Goal: Task Accomplishment & Management: Complete application form

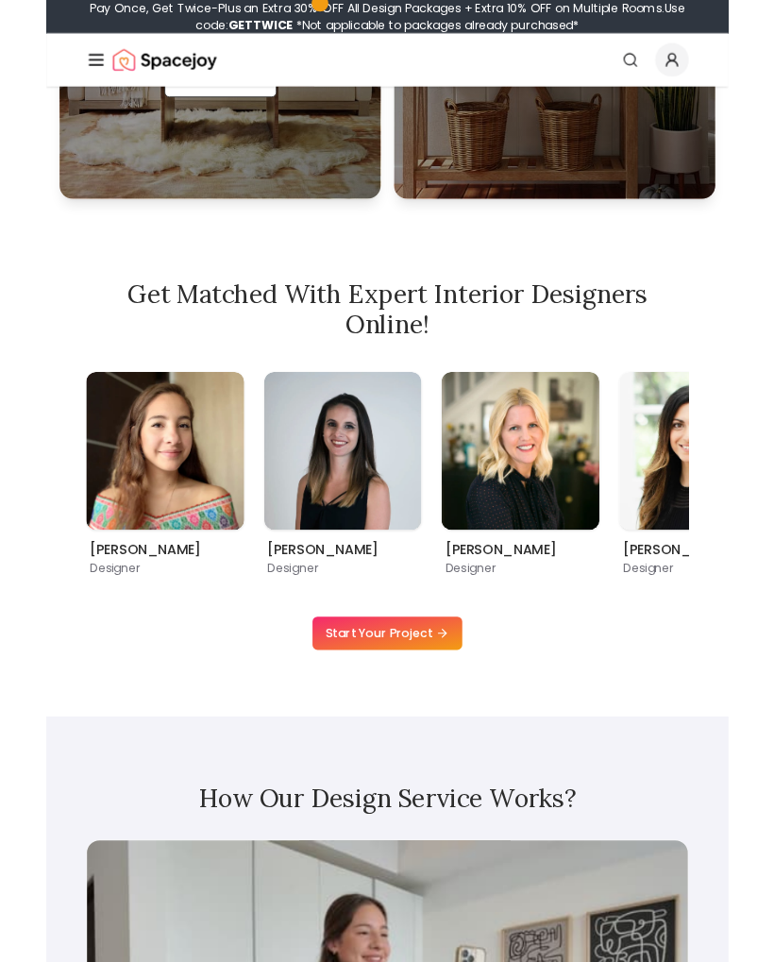
scroll to position [1082, 0]
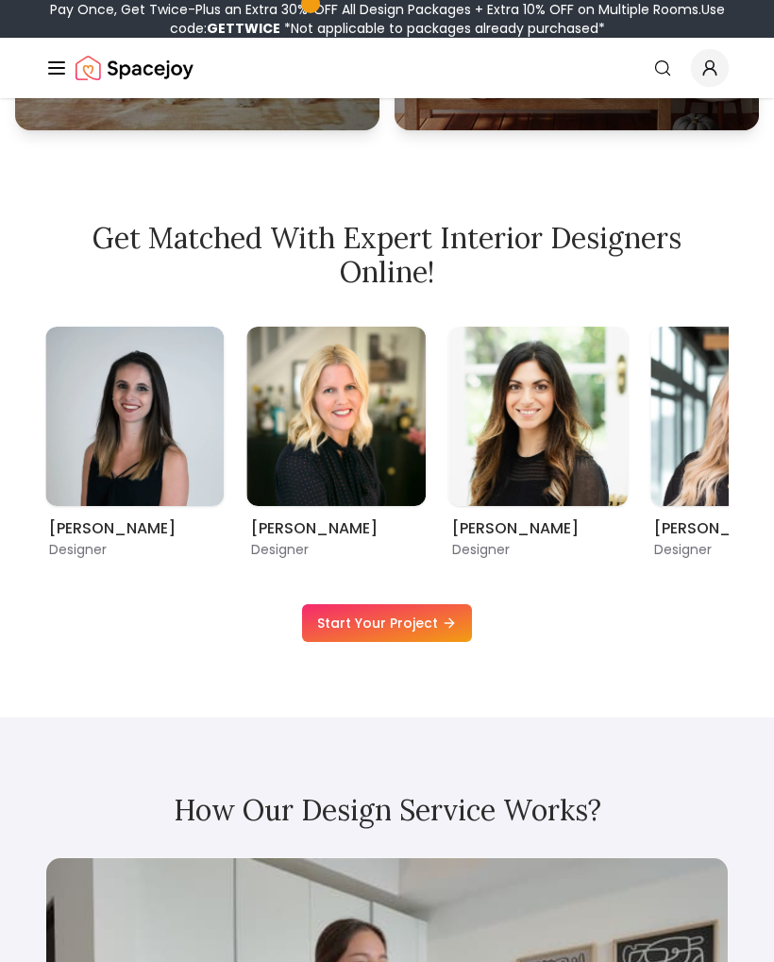
click at [365, 431] on img "3 / 9" at bounding box center [336, 416] width 179 height 179
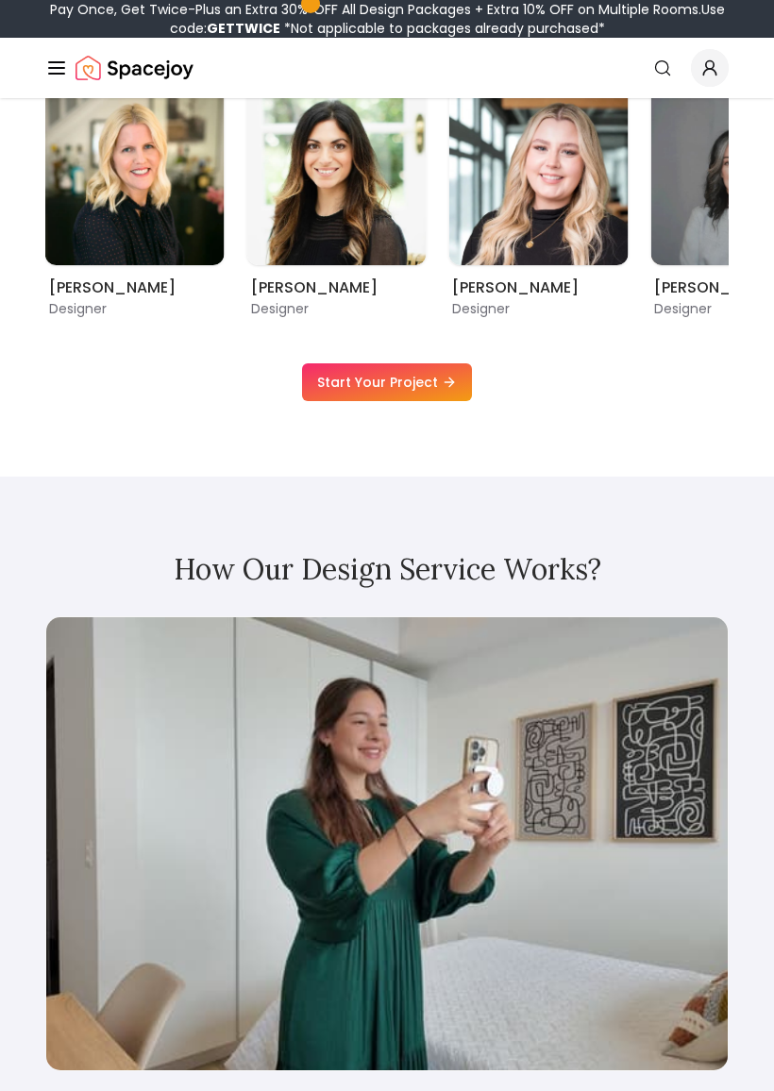
click at [431, 382] on link "Start Your Project" at bounding box center [387, 382] width 170 height 38
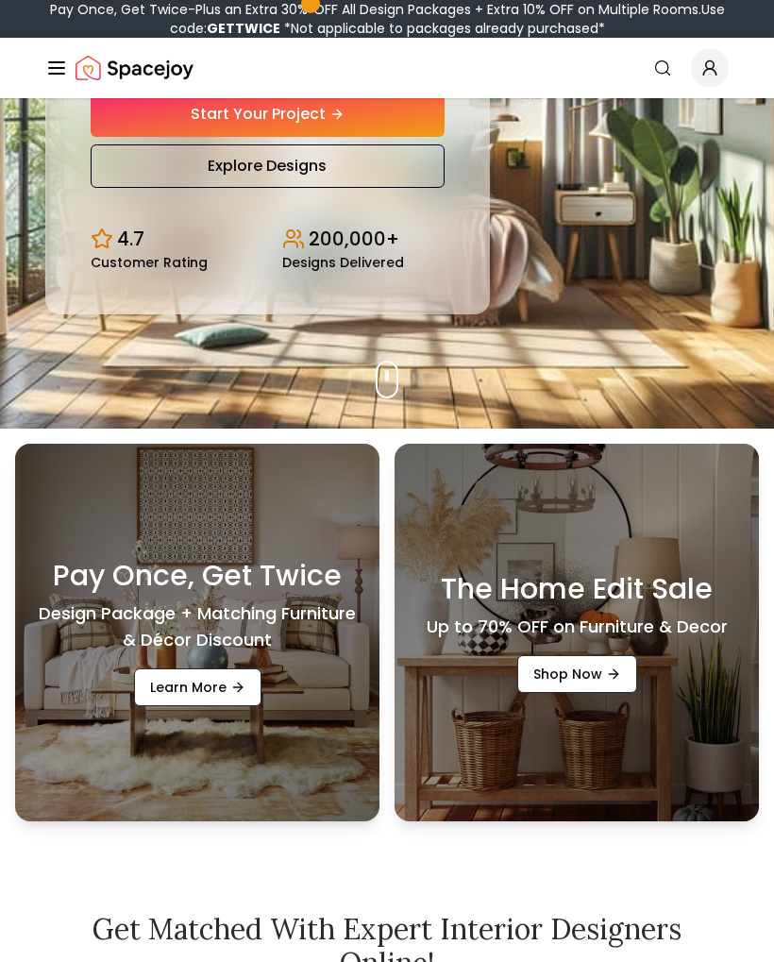
scroll to position [346, 0]
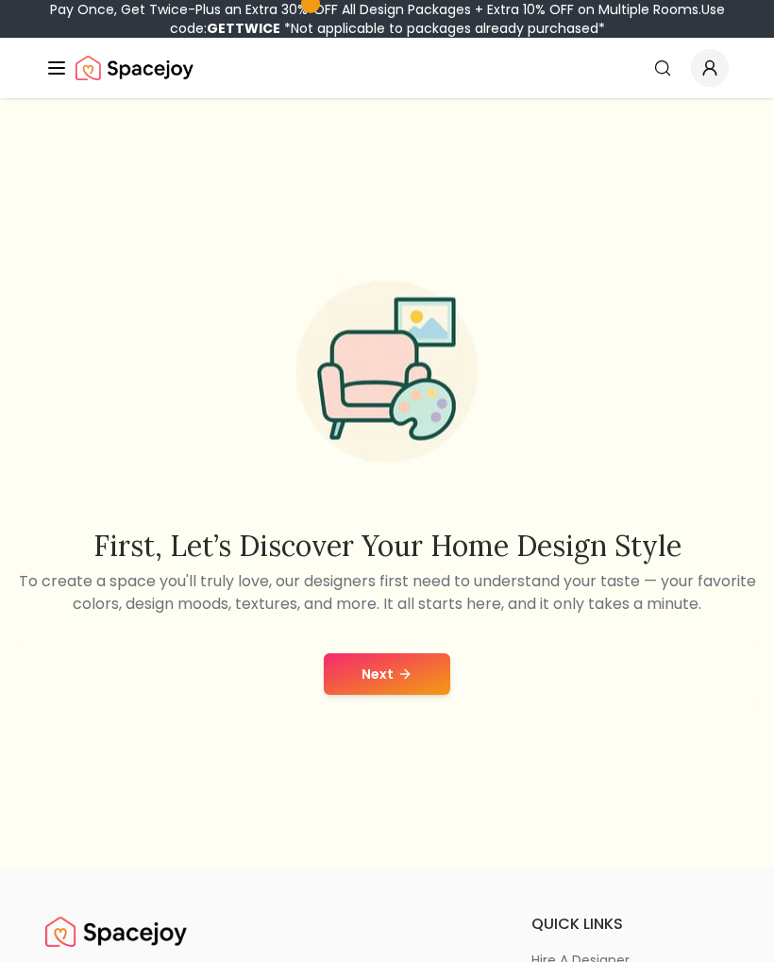
click at [378, 678] on button "Next" at bounding box center [387, 674] width 127 height 42
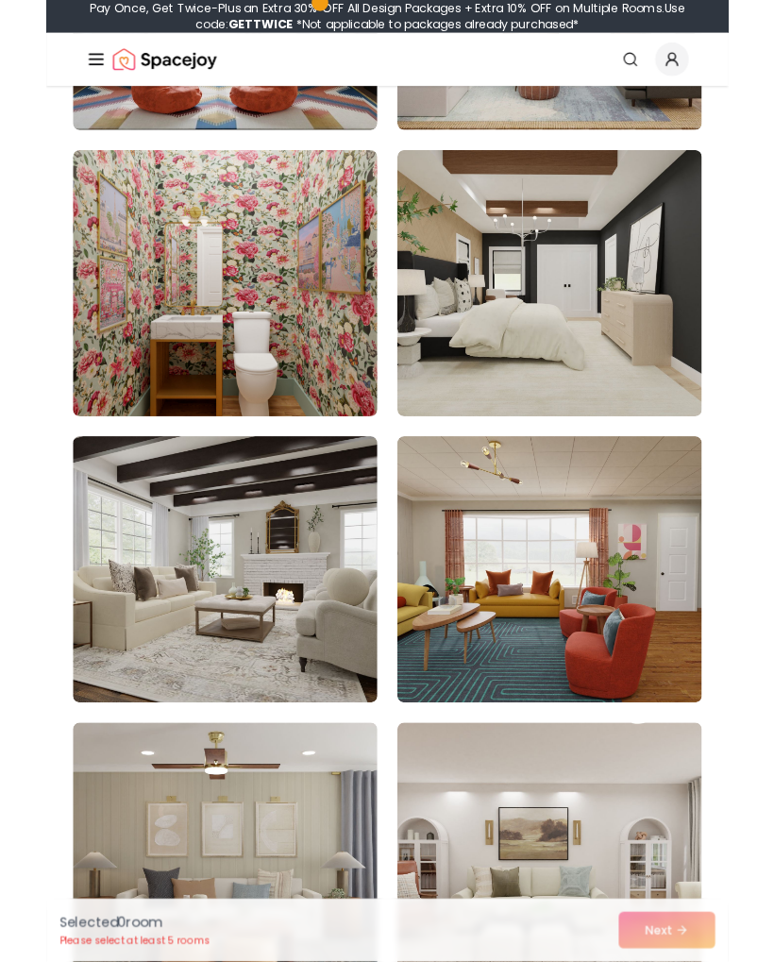
scroll to position [9265, 0]
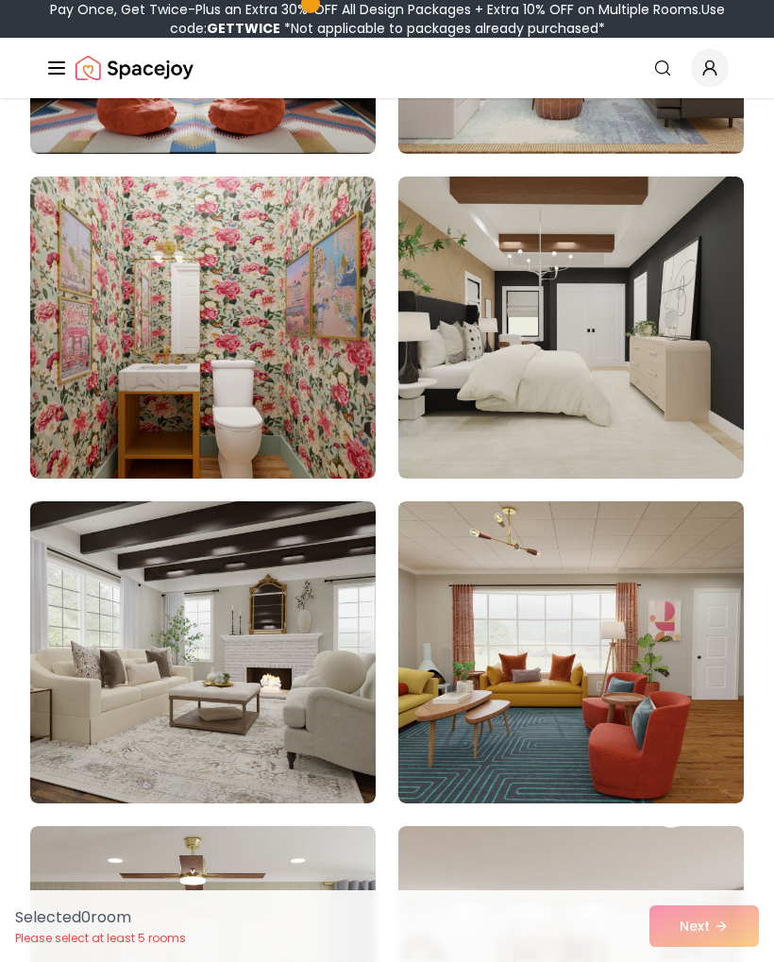
click at [599, 299] on img at bounding box center [571, 328] width 346 height 302
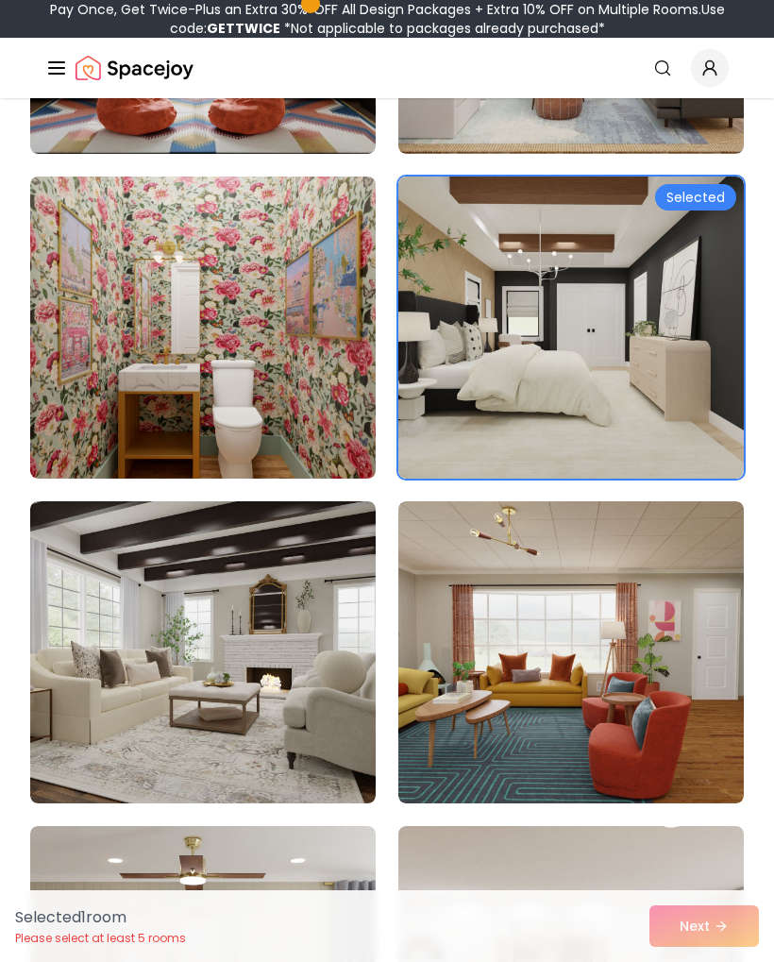
click at [713, 934] on div "Selected 1 room Please select at least 5 rooms Next" at bounding box center [387, 926] width 774 height 72
click at [706, 927] on div "Selected 1 room Please select at least 5 rooms Next" at bounding box center [387, 926] width 774 height 72
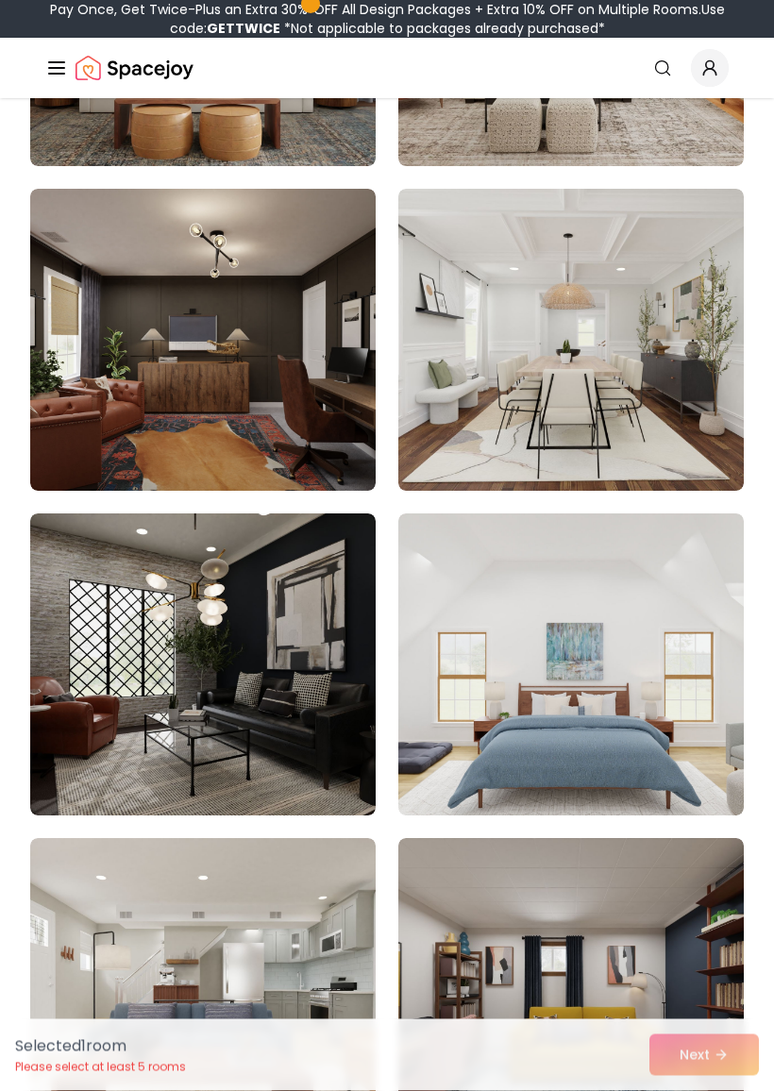
scroll to position [10227, 0]
click at [153, 621] on img at bounding box center [203, 665] width 346 height 302
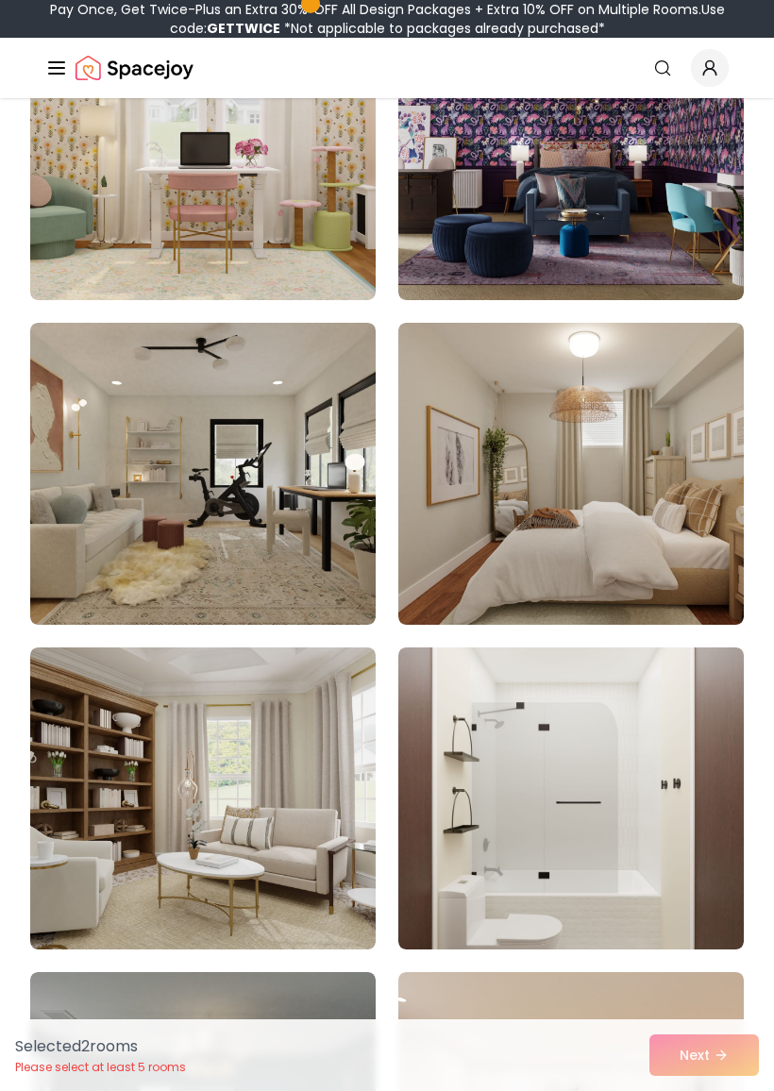
scroll to position [12047, 0]
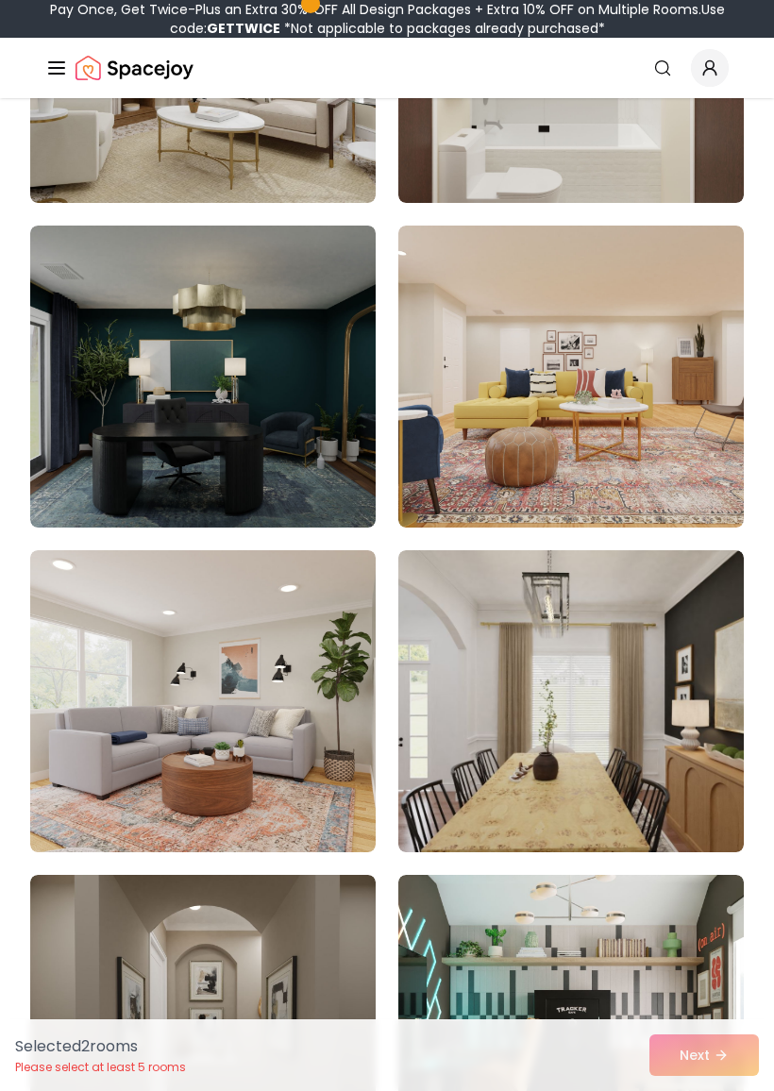
click at [326, 448] on img at bounding box center [203, 377] width 346 height 302
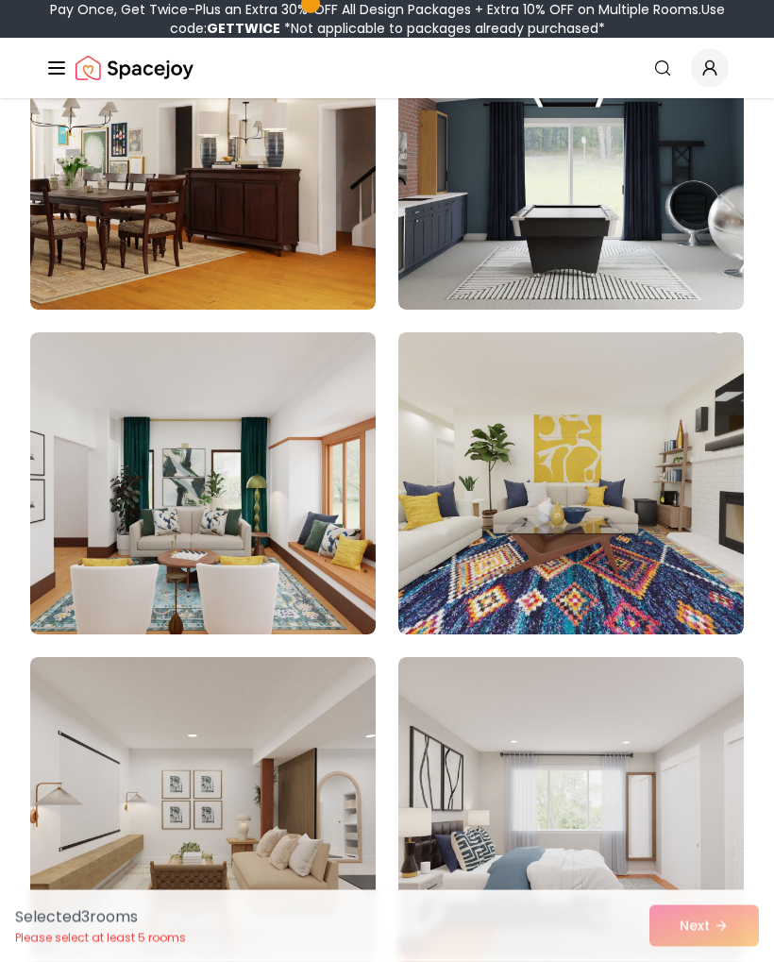
scroll to position [0, 0]
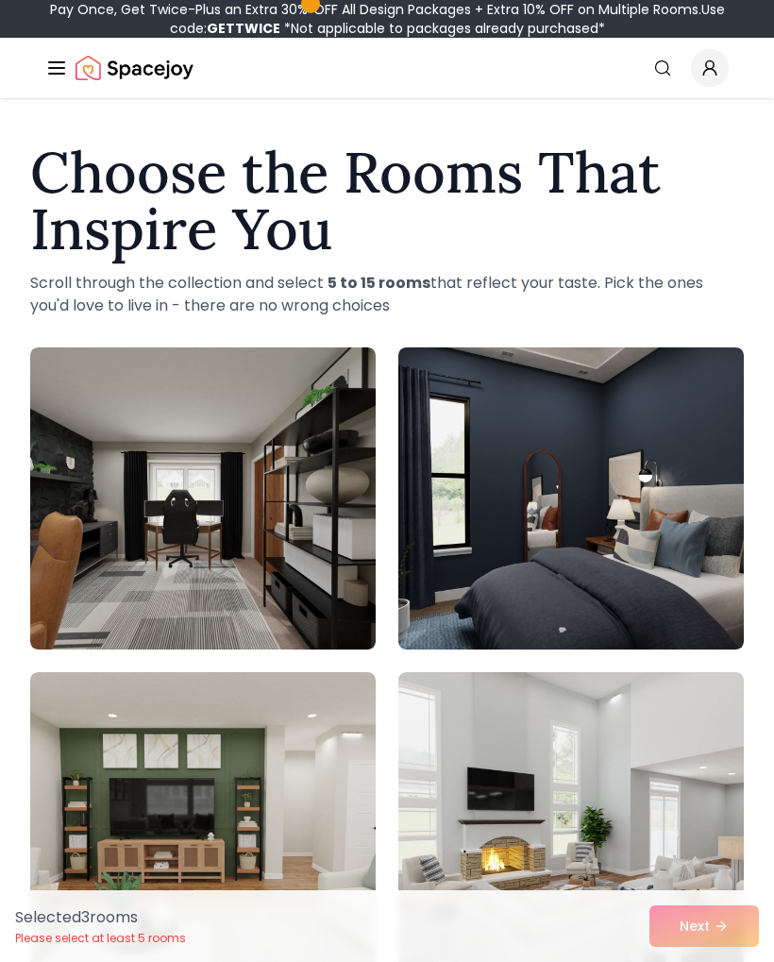
click at [324, 554] on img at bounding box center [203, 498] width 346 height 302
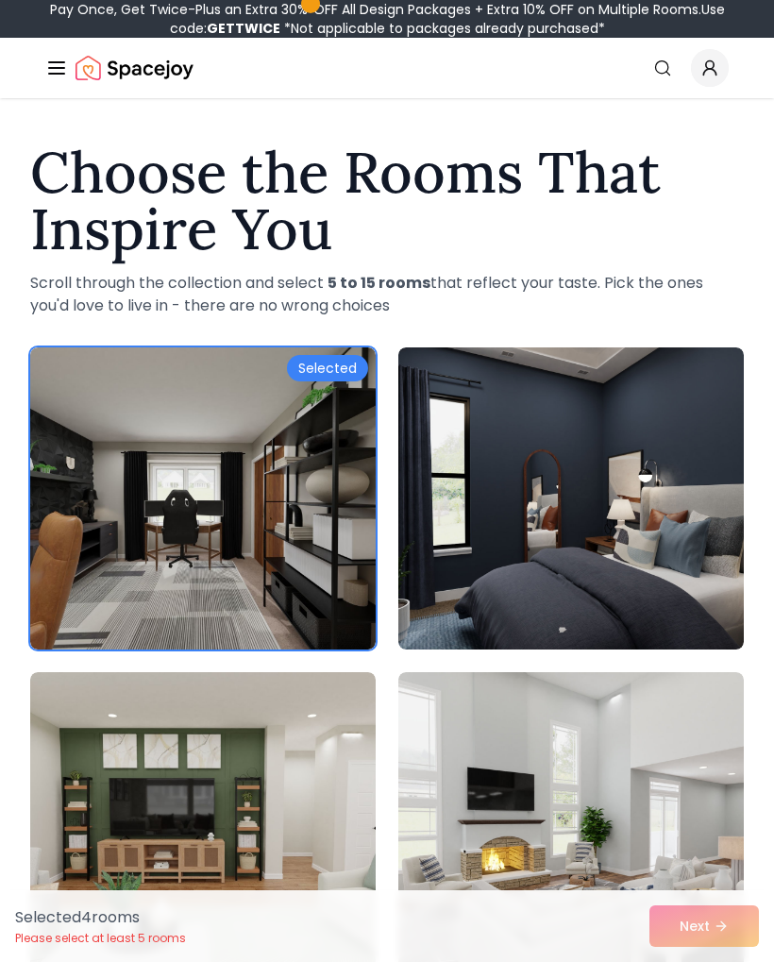
click at [326, 549] on img at bounding box center [203, 498] width 346 height 302
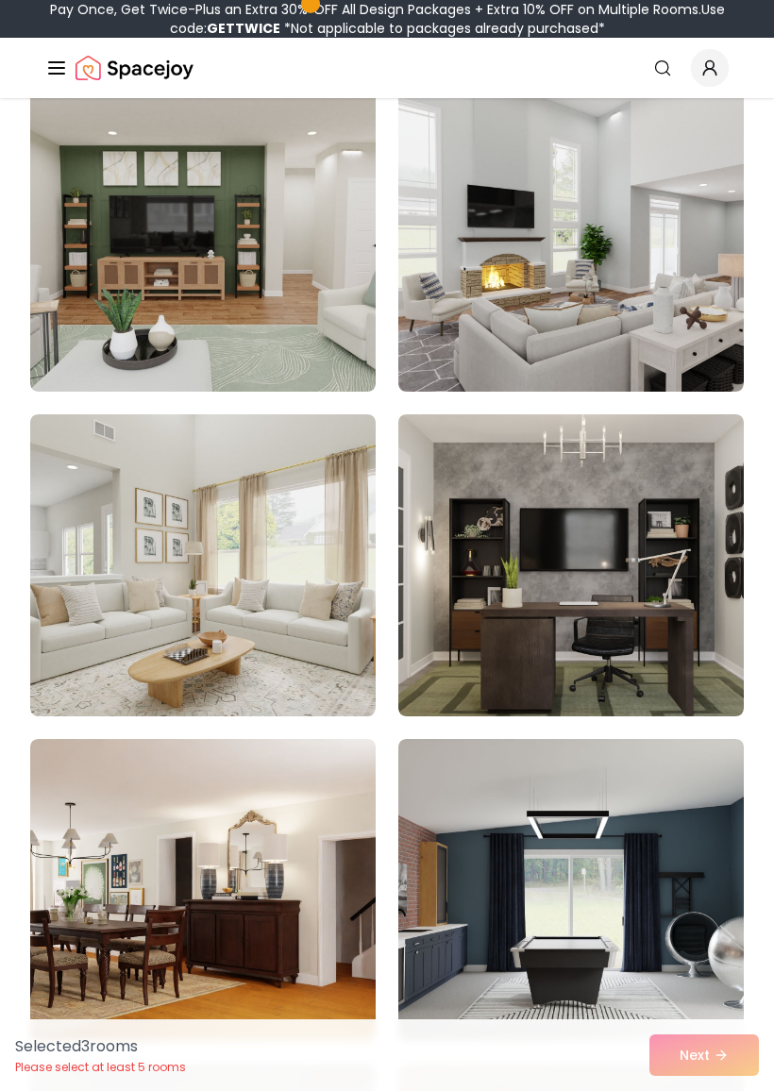
click at [642, 591] on img at bounding box center [571, 565] width 346 height 302
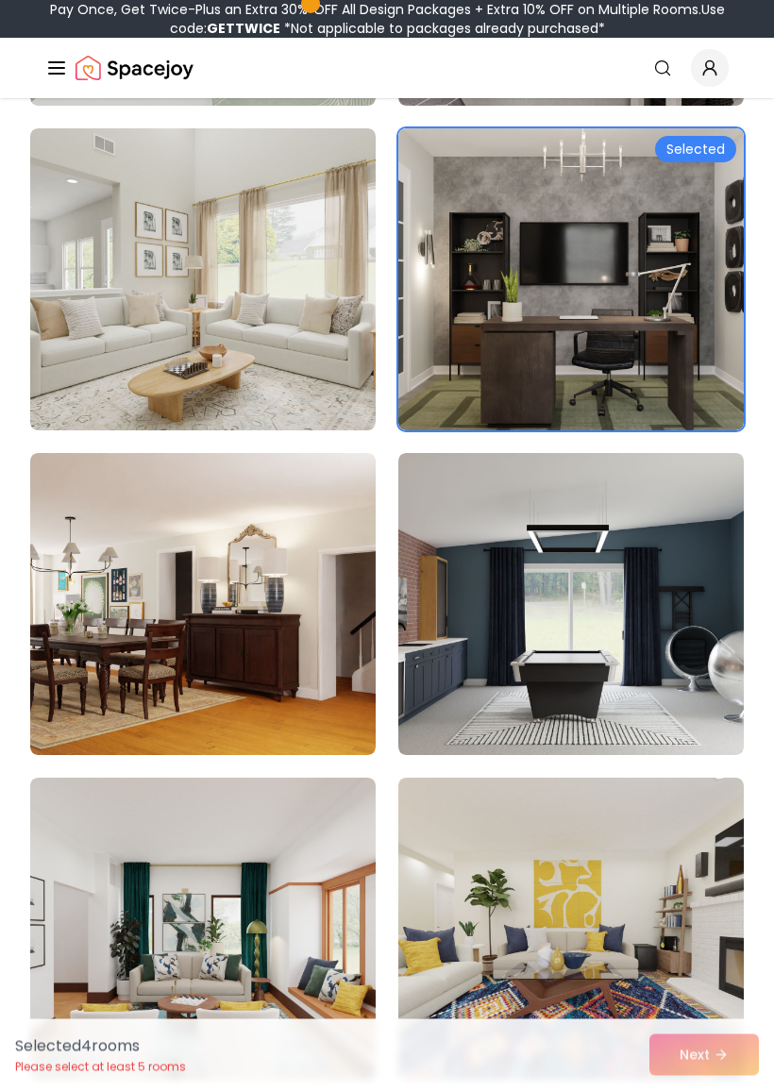
scroll to position [869, 0]
click at [635, 685] on img at bounding box center [571, 604] width 346 height 302
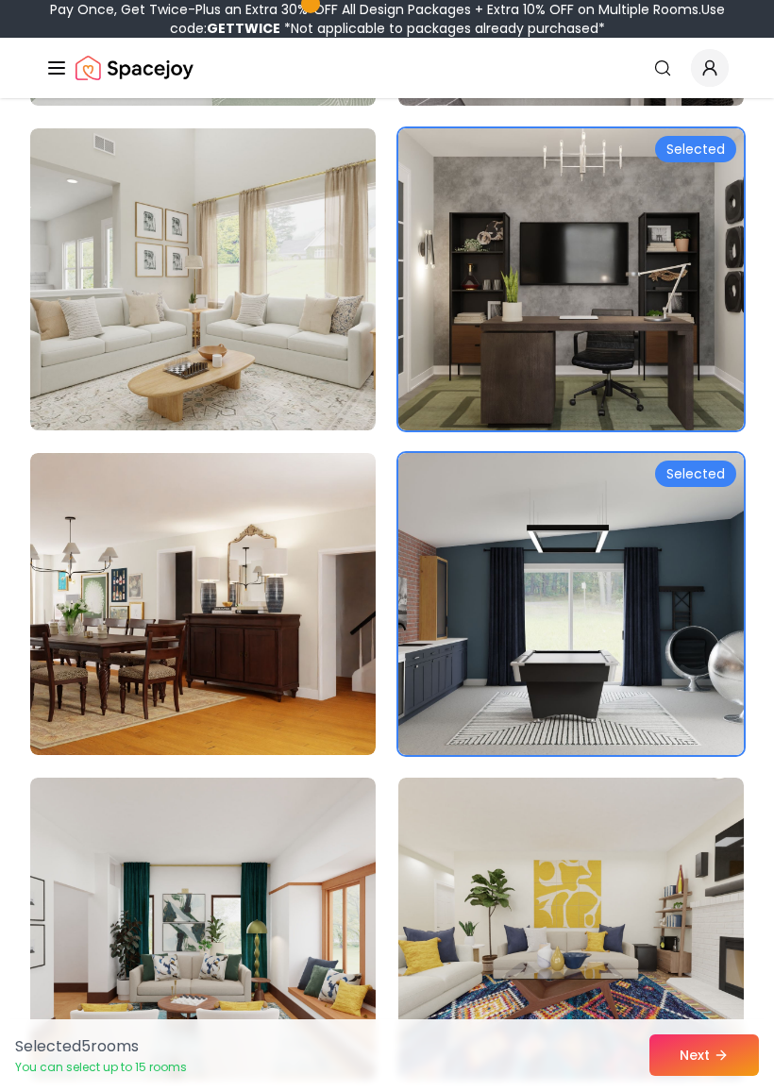
click at [706, 961] on button "Next" at bounding box center [705, 1056] width 110 height 42
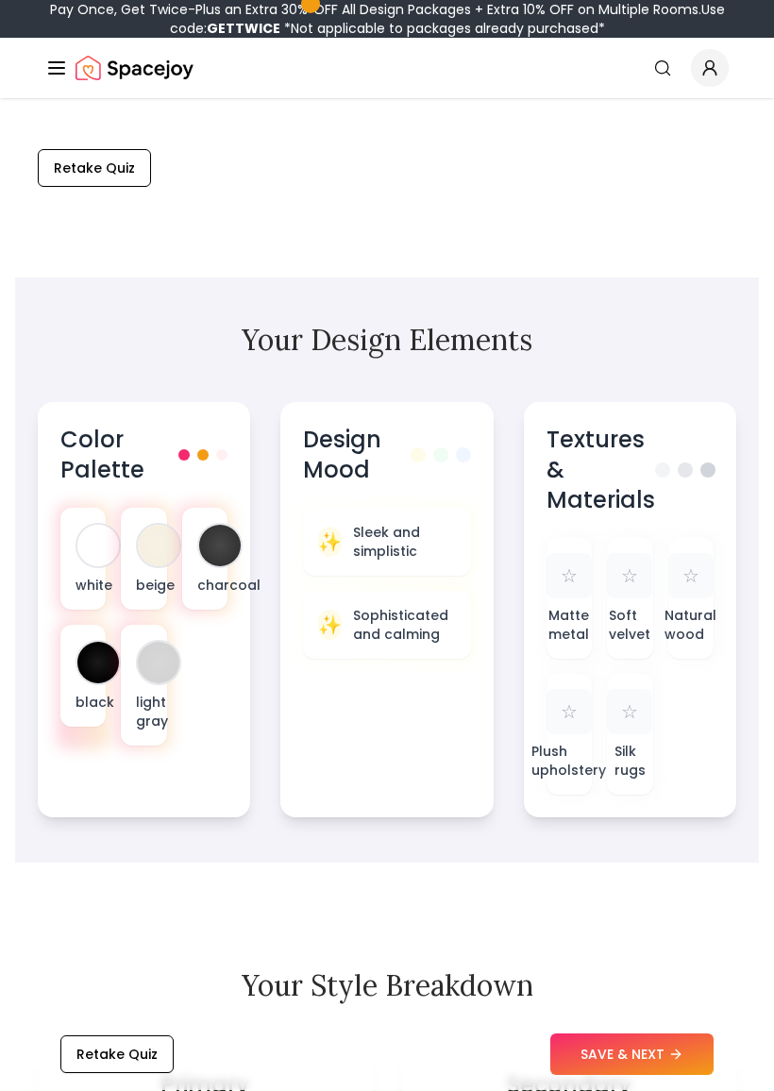
scroll to position [757, 0]
click at [583, 621] on p "Matte metal" at bounding box center [569, 625] width 41 height 38
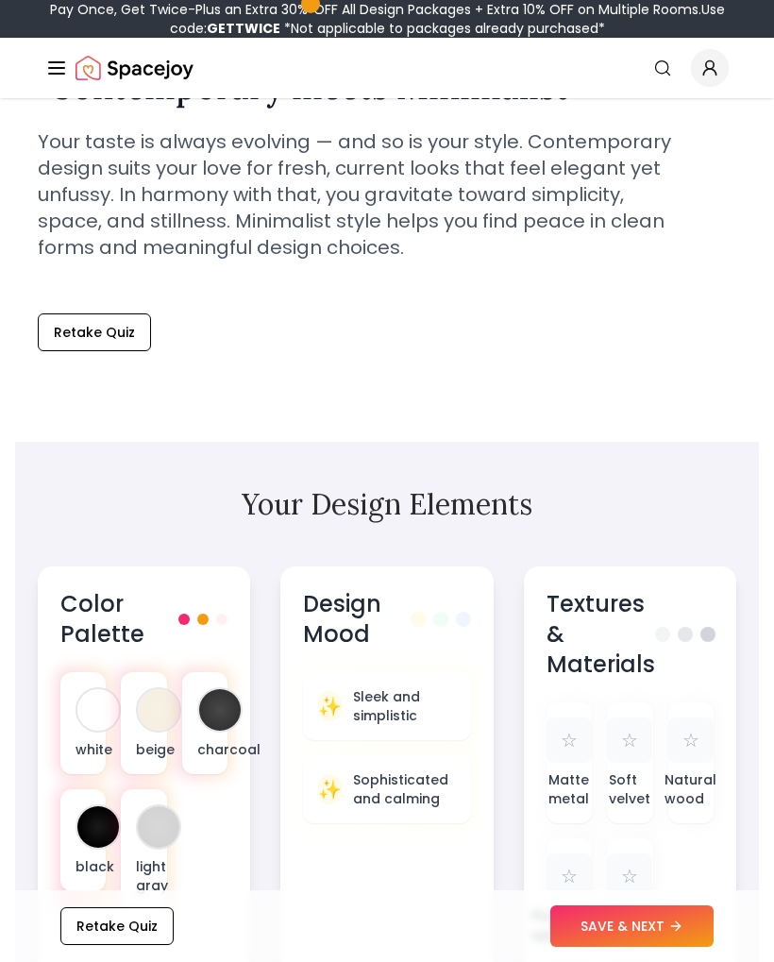
scroll to position [566, 0]
